Goal: Task Accomplishment & Management: Manage account settings

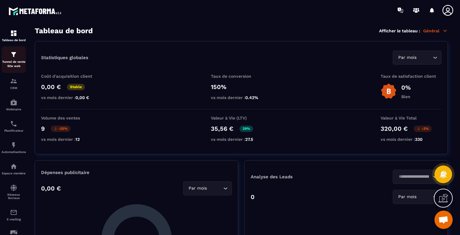
click at [16, 51] on link "Tunnel de vente Site web" at bounding box center [14, 59] width 24 height 26
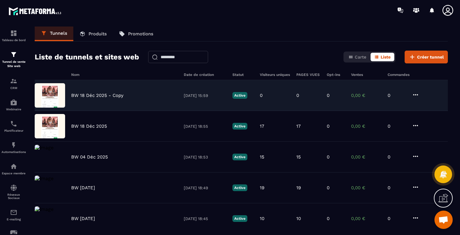
click at [414, 94] on icon at bounding box center [415, 94] width 5 height 1
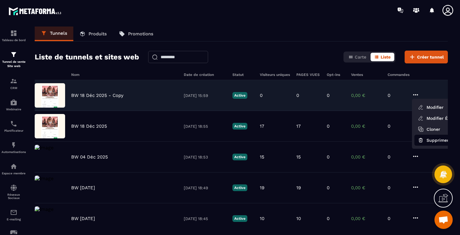
click at [427, 140] on button "Supprimer" at bounding box center [439, 140] width 49 height 11
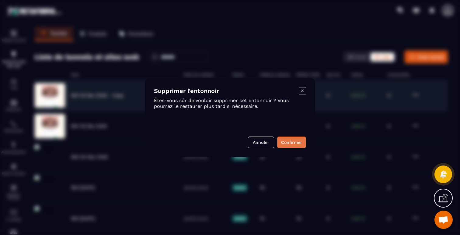
click at [298, 141] on button "Confirmer" at bounding box center [291, 142] width 29 height 12
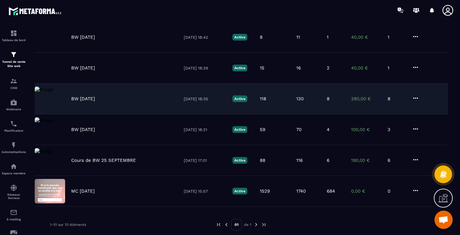
scroll to position [194, 0]
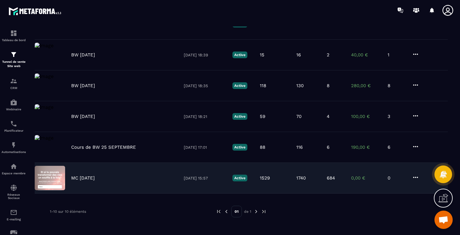
click at [421, 176] on div "MC [DATE] [DATE] 15:57 Active 1529 1740 684 0,00 € 0" at bounding box center [241, 178] width 413 height 31
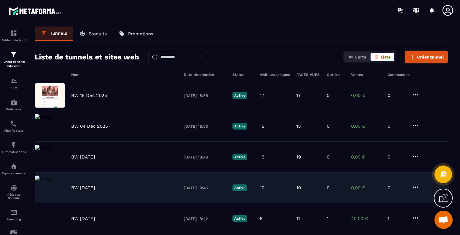
scroll to position [194, 0]
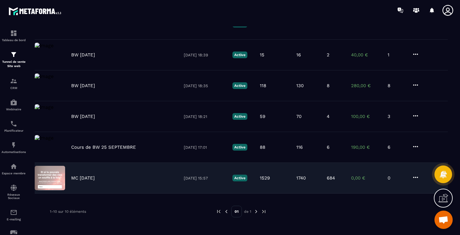
click at [415, 178] on icon at bounding box center [415, 177] width 7 height 7
click at [421, 213] on icon "button" at bounding box center [420, 211] width 5 height 5
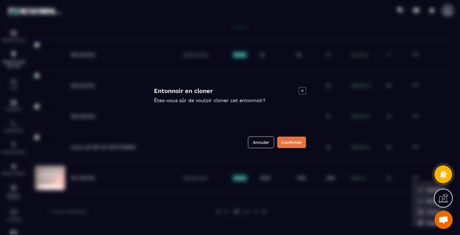
click at [286, 143] on button "Confirmer" at bounding box center [291, 142] width 29 height 12
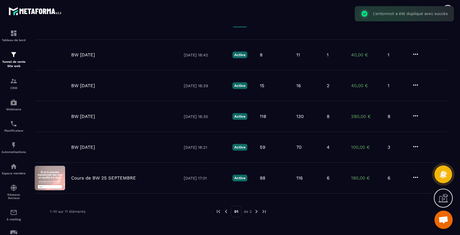
scroll to position [0, 0]
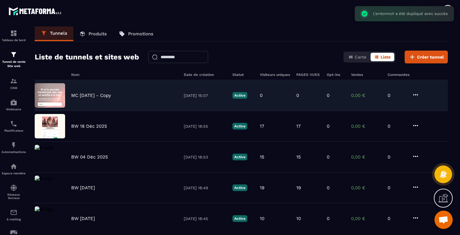
click at [418, 95] on icon at bounding box center [415, 94] width 7 height 7
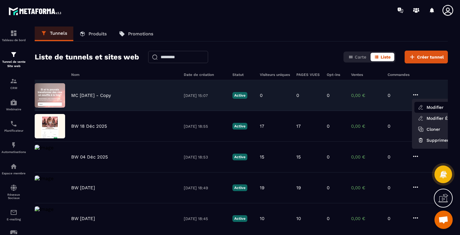
click at [429, 107] on button "Modifier" at bounding box center [439, 107] width 49 height 11
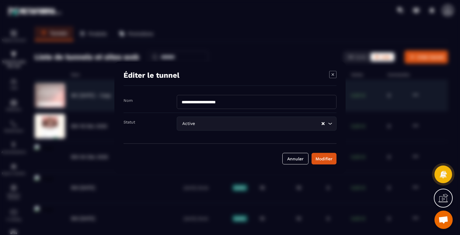
click at [224, 102] on input "**********" at bounding box center [257, 102] width 160 height 14
type input "**********"
click at [324, 155] on button "Modifier" at bounding box center [324, 159] width 25 height 12
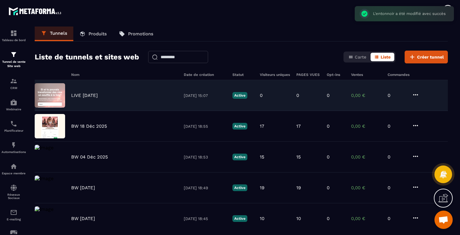
click at [44, 95] on img at bounding box center [50, 95] width 30 height 24
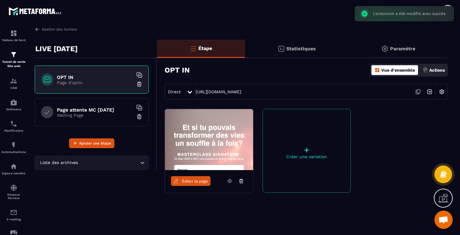
click at [204, 145] on img at bounding box center [209, 139] width 88 height 61
click at [194, 184] on link "Éditer la page" at bounding box center [191, 181] width 40 height 10
